Goal: Information Seeking & Learning: Learn about a topic

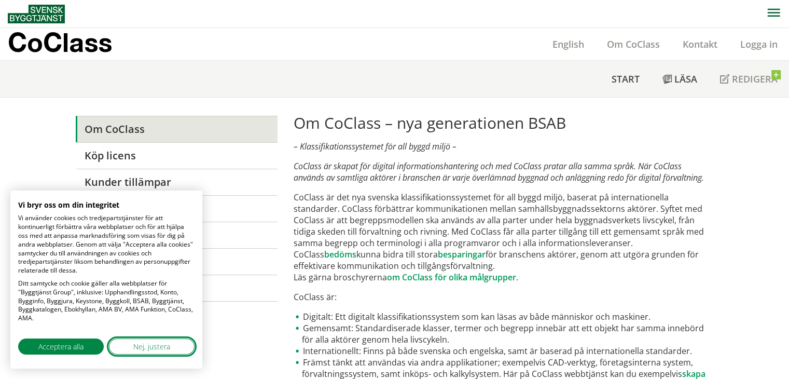
click at [147, 349] on span "Nej, justera" at bounding box center [151, 346] width 37 height 11
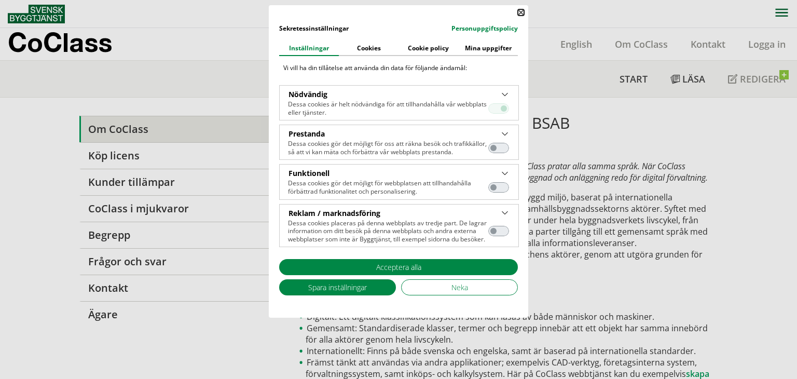
click at [521, 12] on button "Stäng" at bounding box center [521, 12] width 6 height 6
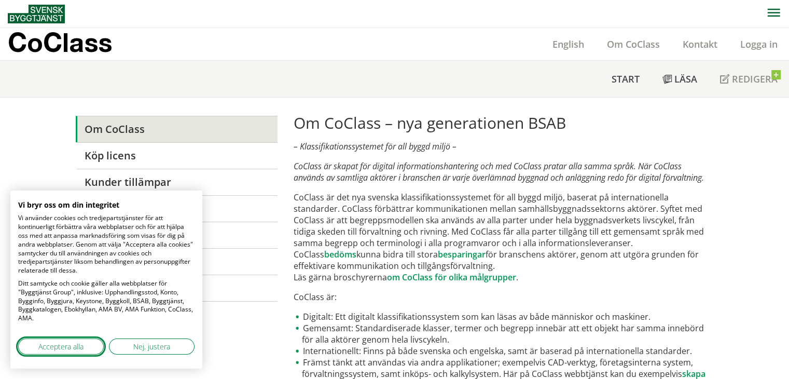
click at [70, 342] on span "Acceptera alla" at bounding box center [60, 346] width 45 height 11
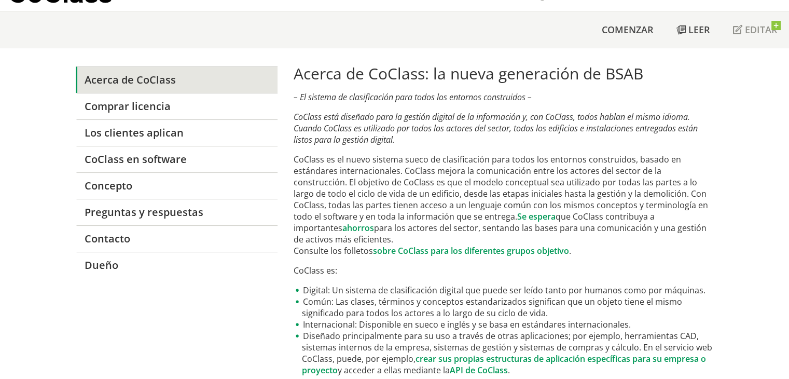
scroll to position [52, 0]
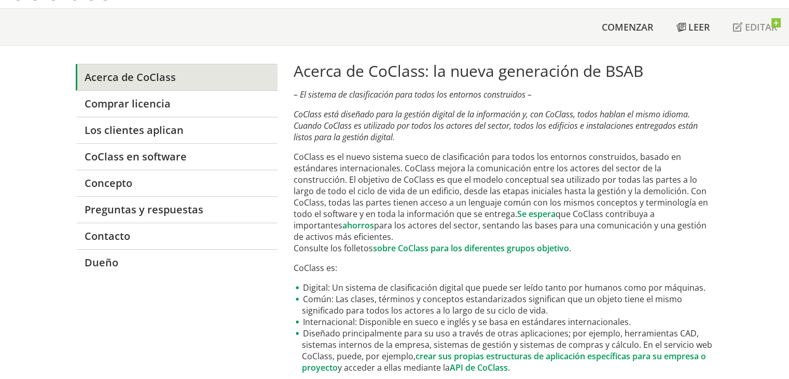
drag, startPoint x: 299, startPoint y: 97, endPoint x: 384, endPoint y: 80, distance: 86.7
click at [423, 97] on font "– El sistema de clasificación para todos los entornos construidos –" at bounding box center [413, 94] width 238 height 11
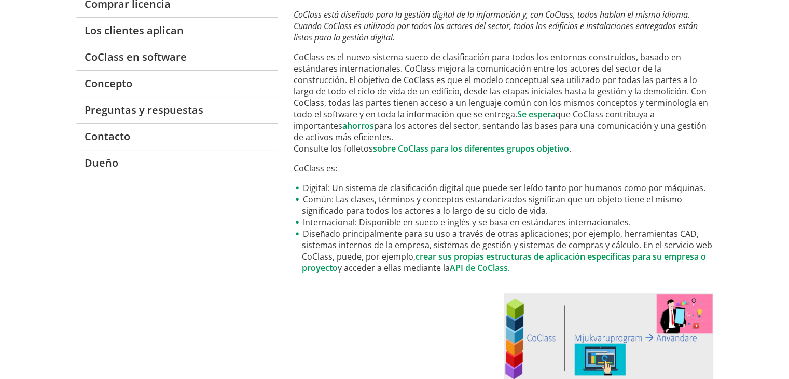
scroll to position [156, 0]
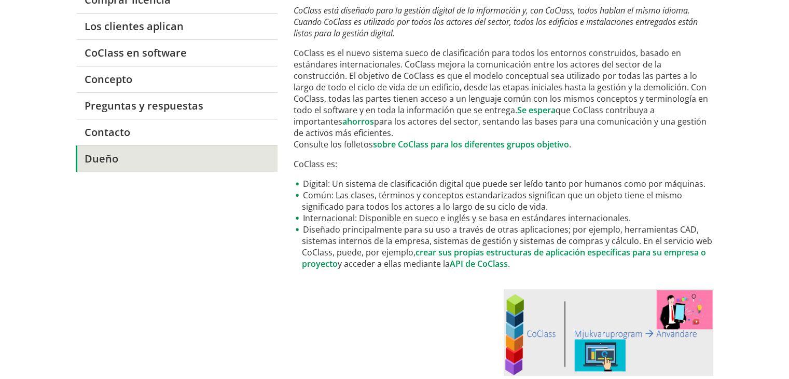
click at [106, 154] on font "Dueño" at bounding box center [102, 159] width 34 height 14
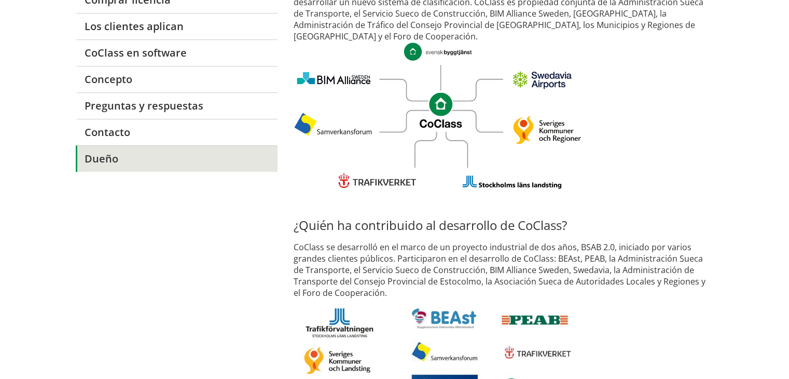
scroll to position [123, 0]
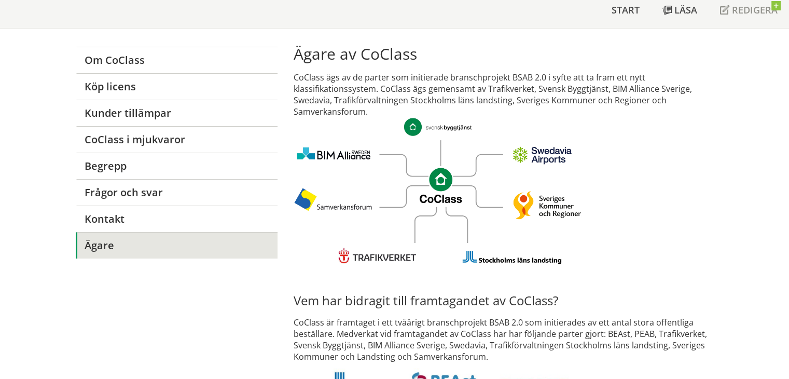
scroll to position [67, 0]
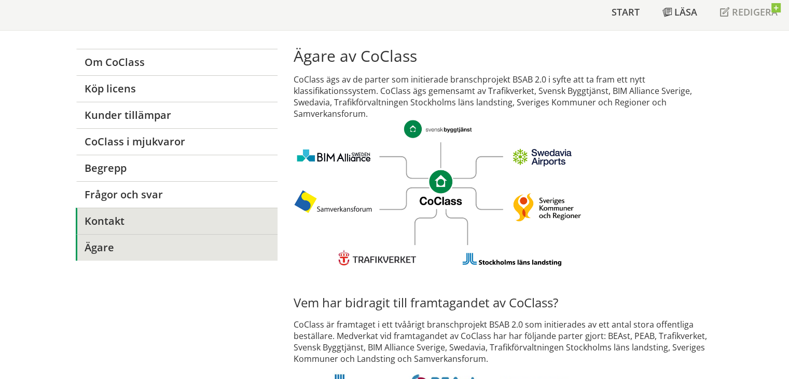
click at [156, 220] on link "Kontakt" at bounding box center [177, 221] width 202 height 26
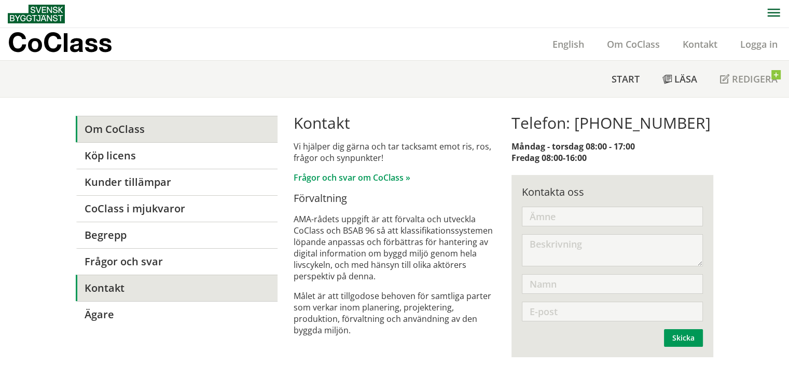
click at [142, 120] on link "Om CoClass" at bounding box center [177, 129] width 202 height 26
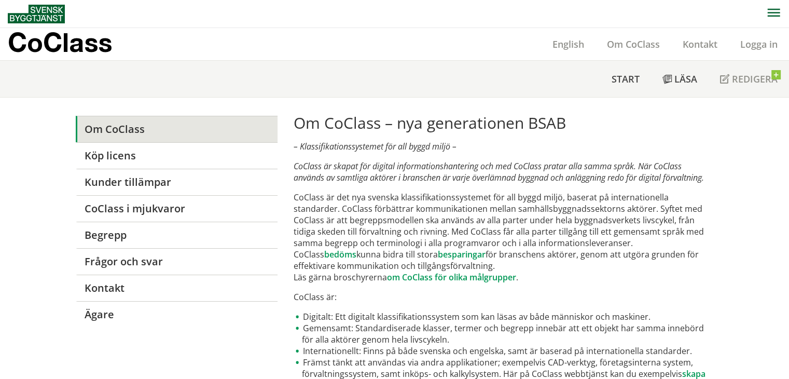
scroll to position [44, 0]
click at [216, 127] on link "Om CoClass" at bounding box center [177, 129] width 202 height 26
